Goal: Find specific page/section: Find specific page/section

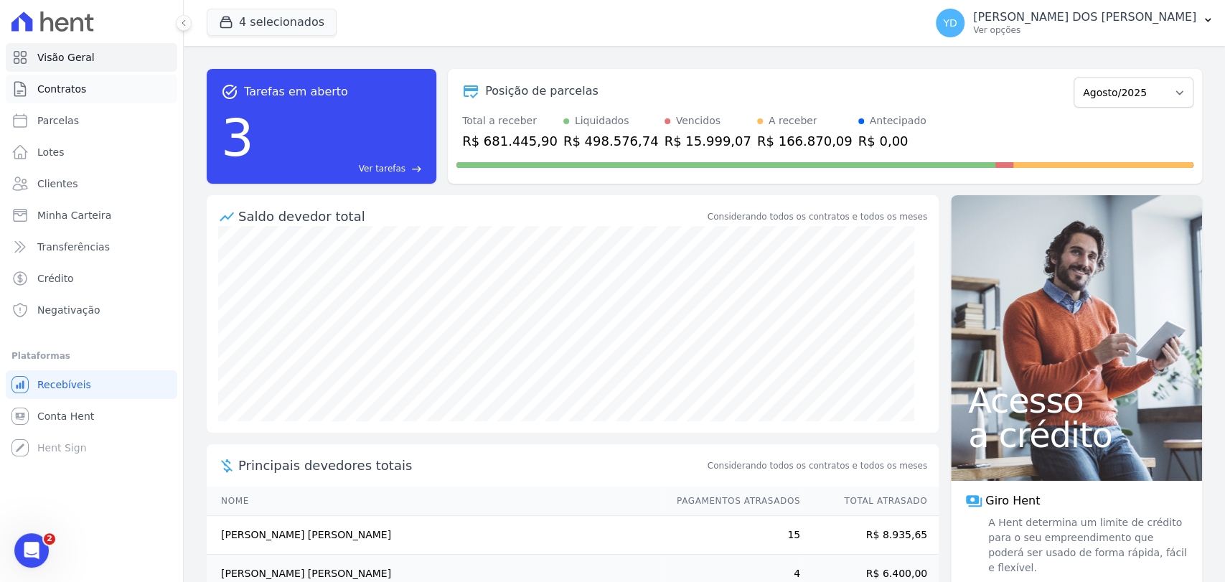
scroll to position [11814, 0]
click at [130, 78] on link "Contratos" at bounding box center [92, 89] width 172 height 29
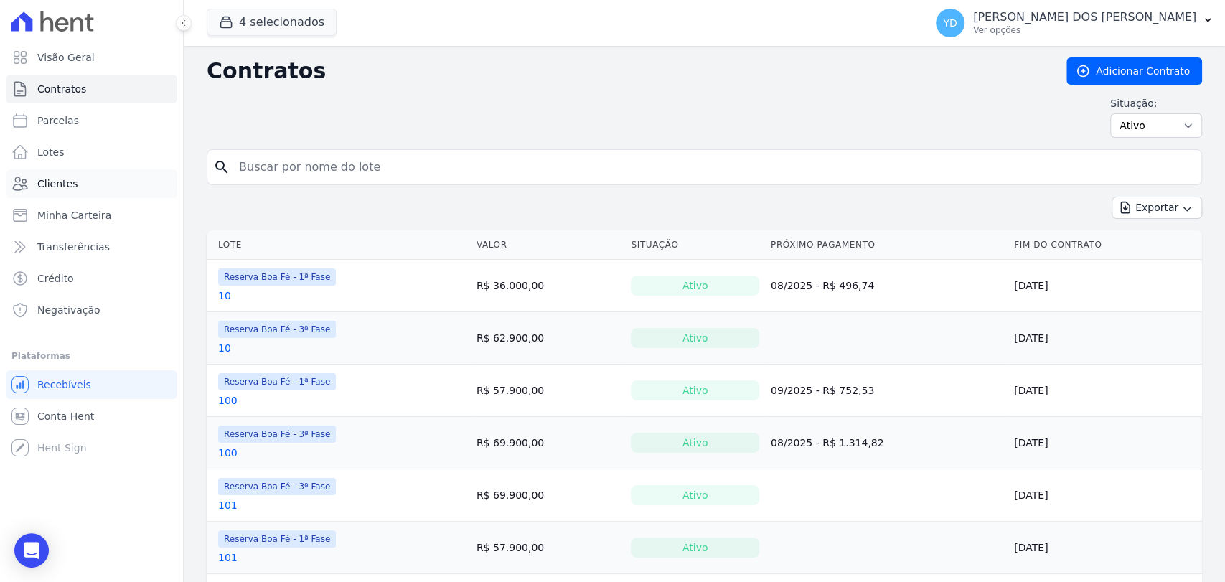
click at [123, 170] on link "Clientes" at bounding box center [92, 183] width 172 height 29
click at [299, 167] on input "search" at bounding box center [712, 167] width 965 height 29
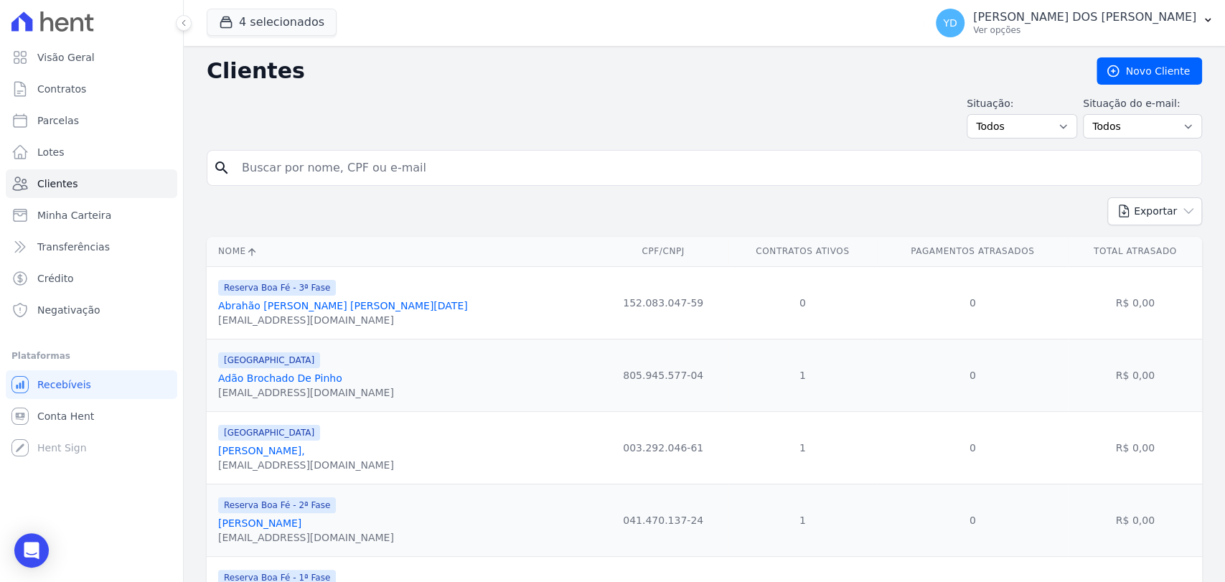
click at [299, 167] on input "search" at bounding box center [714, 168] width 962 height 29
type input "sebadtiao"
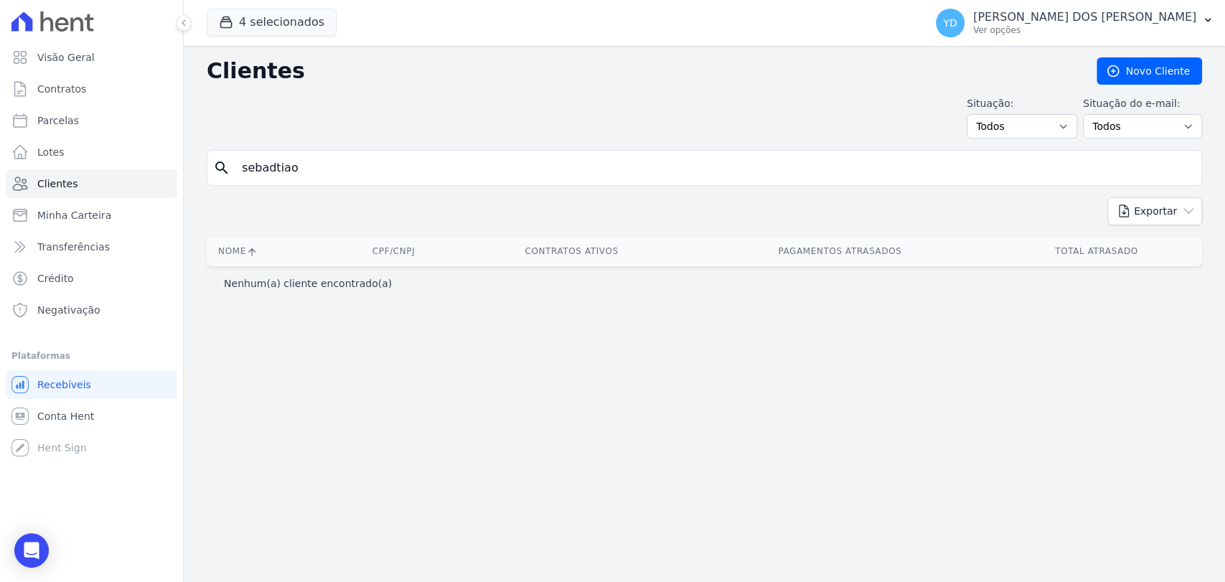
click at [276, 174] on input "sebadtiao" at bounding box center [714, 168] width 962 height 29
type input "sebastiao"
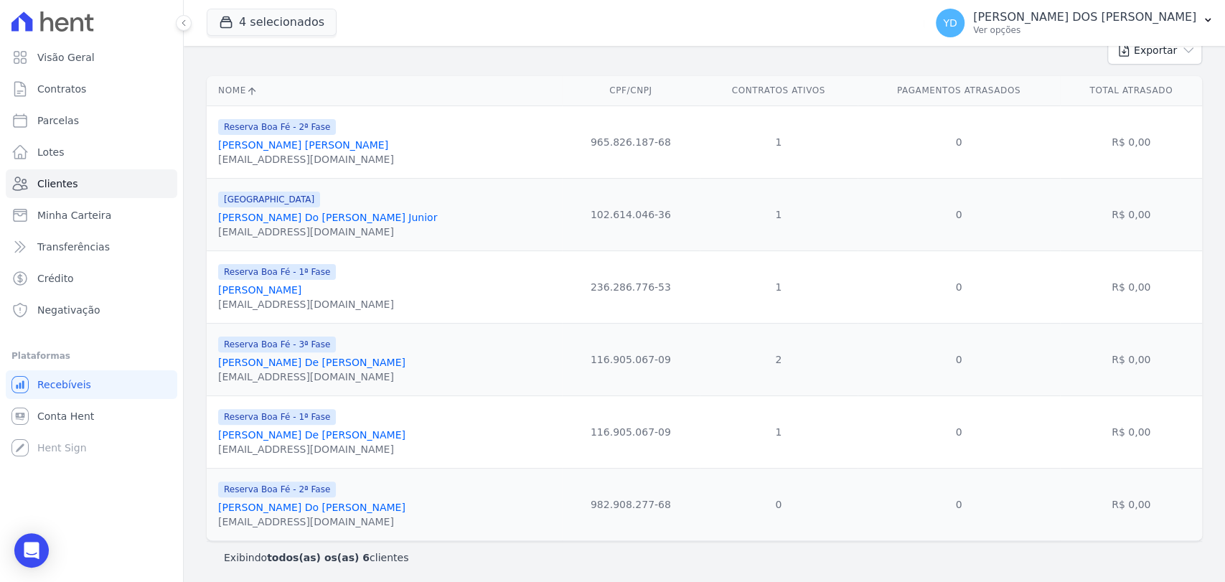
scroll to position [163, 0]
click at [331, 220] on link "[PERSON_NAME] Do [PERSON_NAME] Junior" at bounding box center [327, 215] width 219 height 11
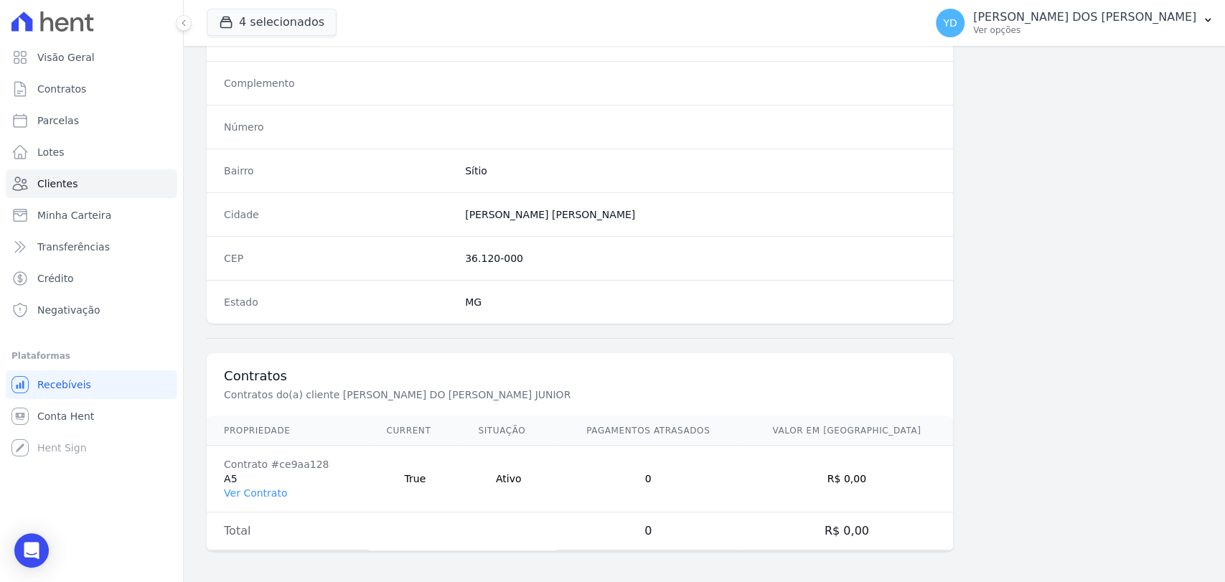
scroll to position [758, 0]
click at [246, 495] on link "Ver Contrato" at bounding box center [255, 492] width 63 height 11
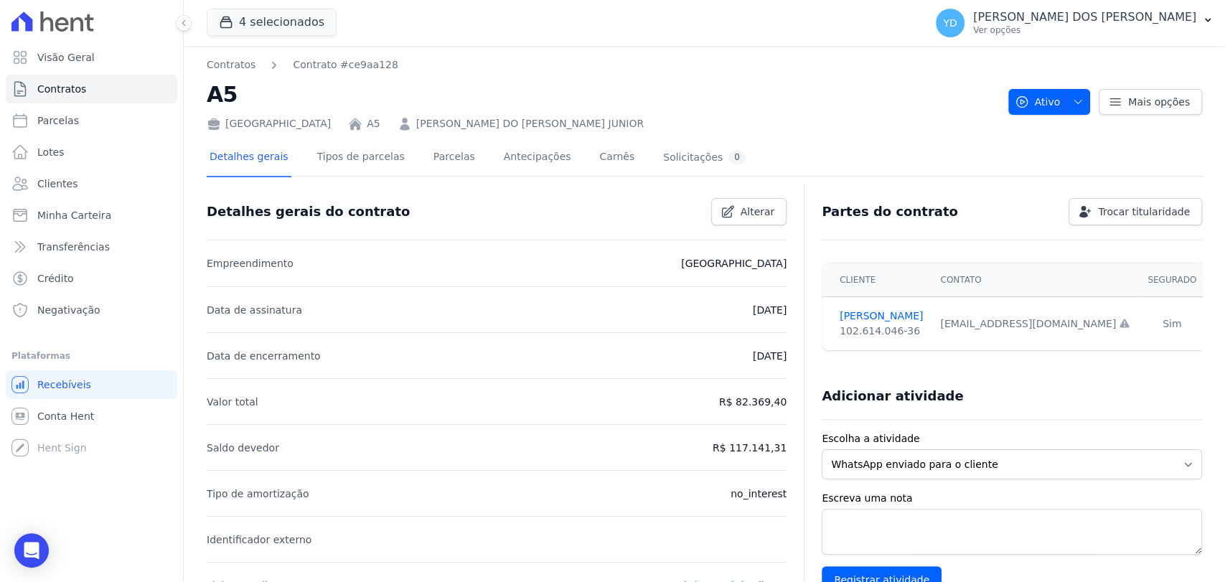
click at [458, 170] on div "Detalhes gerais Tipos de parcelas [GEOGRAPHIC_DATA] Antecipações [PERSON_NAME] …" at bounding box center [478, 158] width 542 height 38
click at [435, 151] on link "Parcelas" at bounding box center [454, 158] width 47 height 38
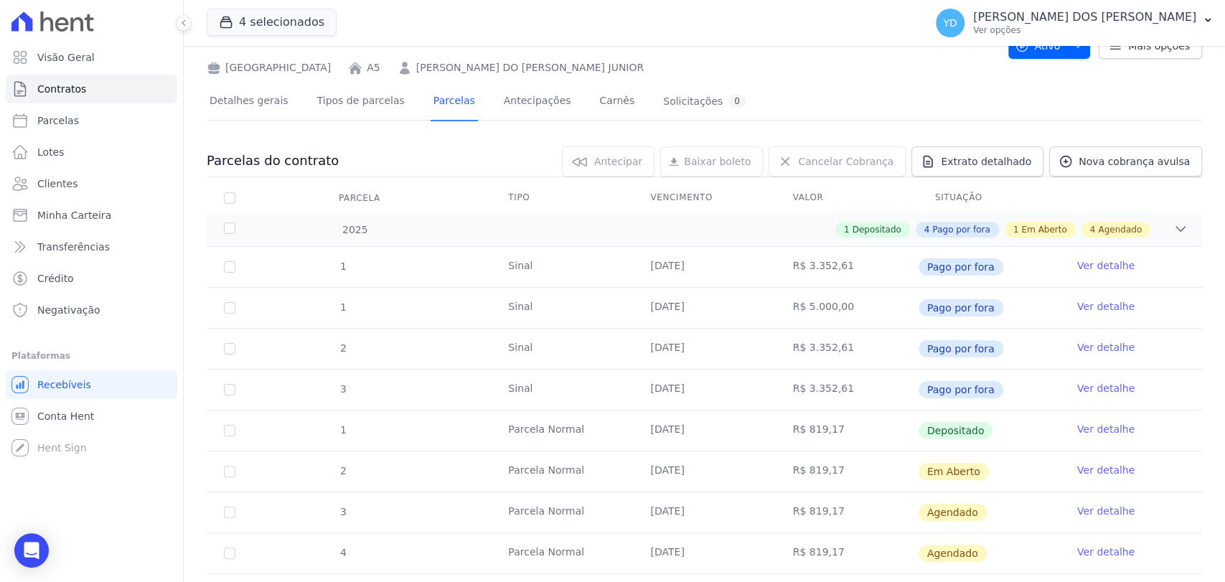
scroll to position [319, 0]
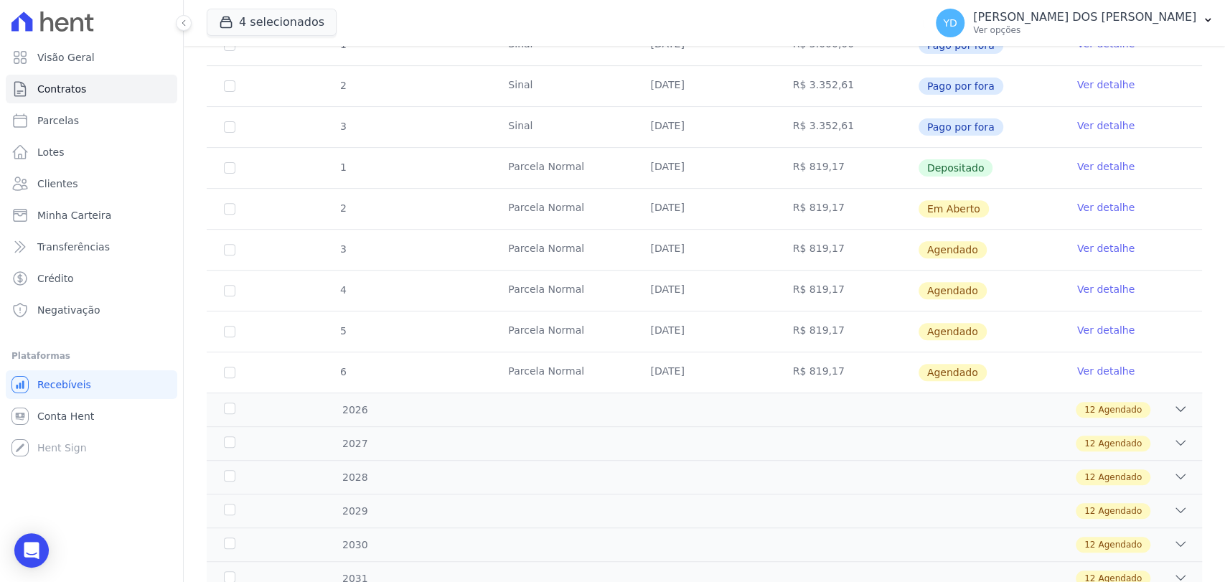
click at [1081, 206] on link "Ver detalhe" at bounding box center [1105, 207] width 57 height 14
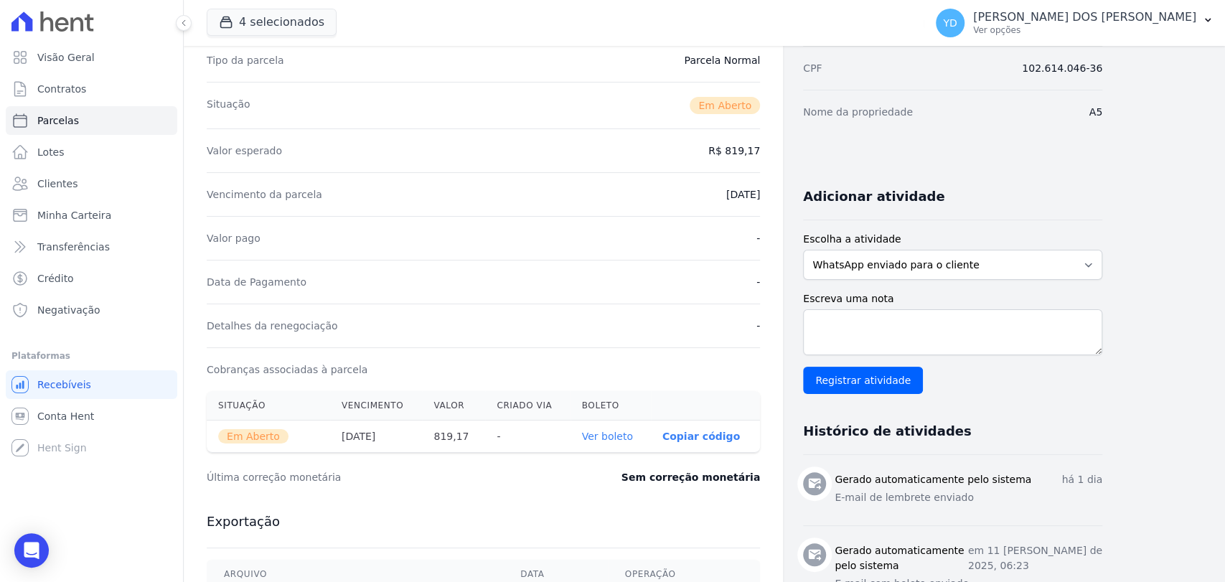
scroll to position [400, 0]
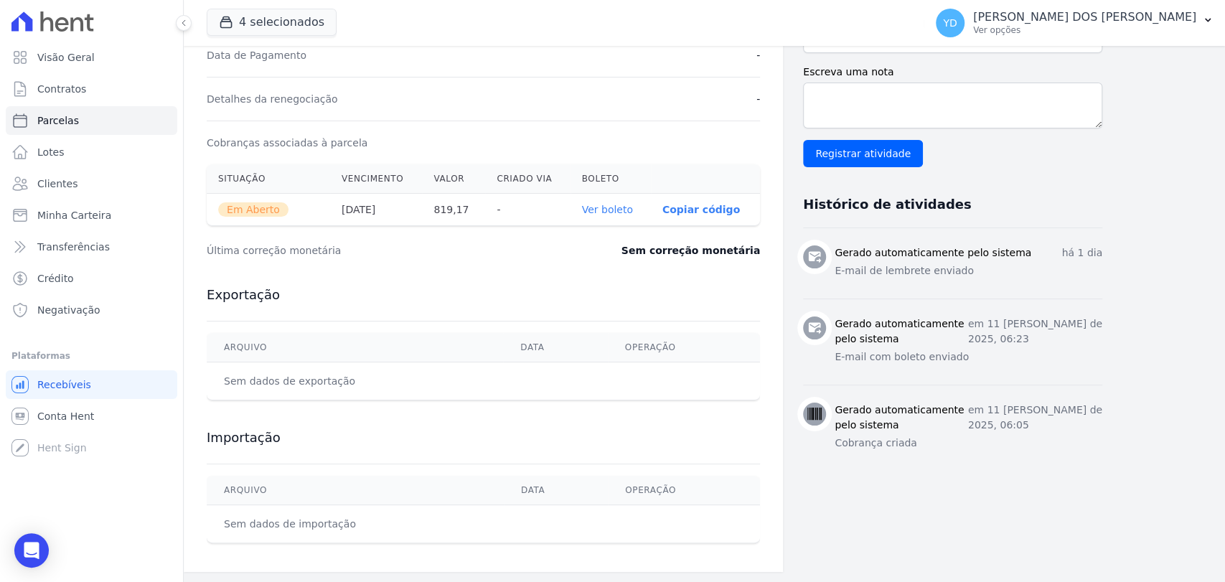
click at [604, 206] on link "Ver boleto" at bounding box center [607, 209] width 51 height 11
click at [90, 62] on link "Visão Geral" at bounding box center [92, 57] width 172 height 29
